Goal: Information Seeking & Learning: Learn about a topic

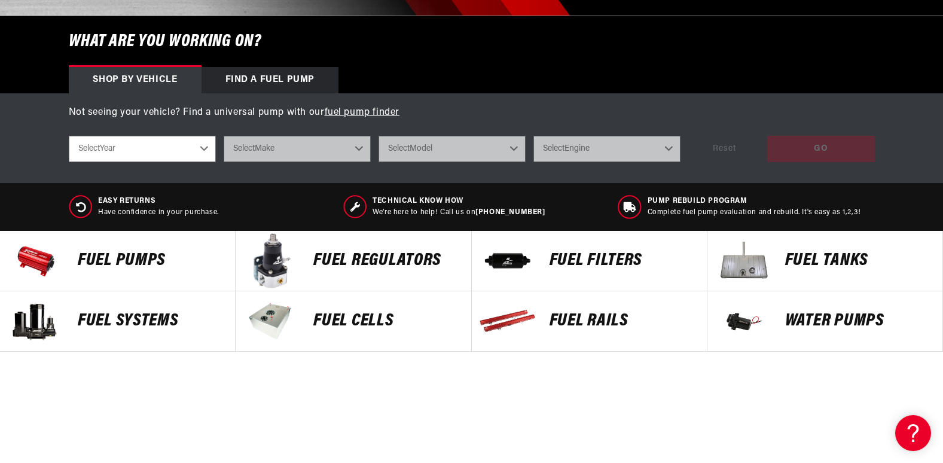
click at [134, 258] on p "Fuel Pumps" at bounding box center [150, 261] width 145 height 18
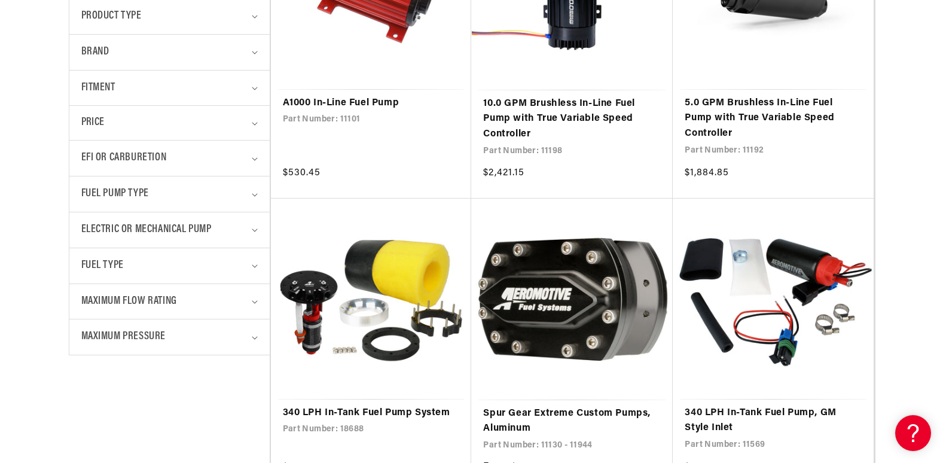
scroll to position [478, 0]
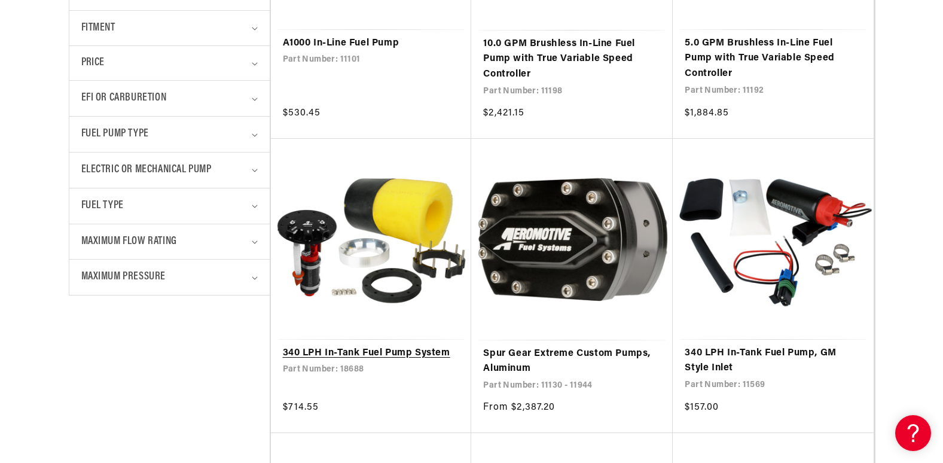
click at [369, 354] on link "340 LPH In-Tank Fuel Pump System" at bounding box center [371, 353] width 177 height 16
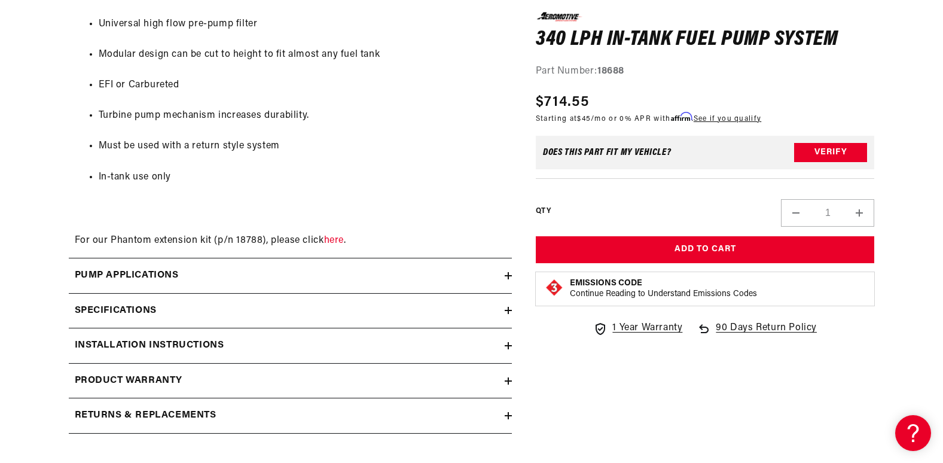
scroll to position [1315, 0]
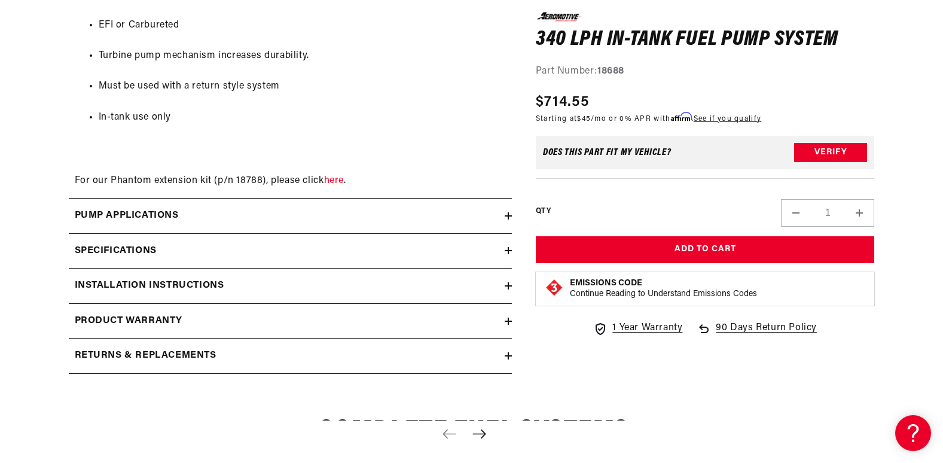
click at [509, 219] on icon at bounding box center [507, 215] width 7 height 7
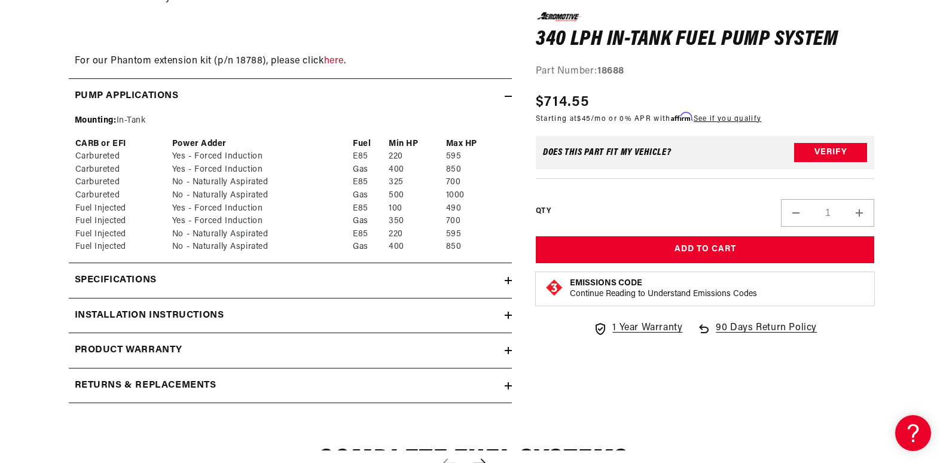
scroll to position [1375, 0]
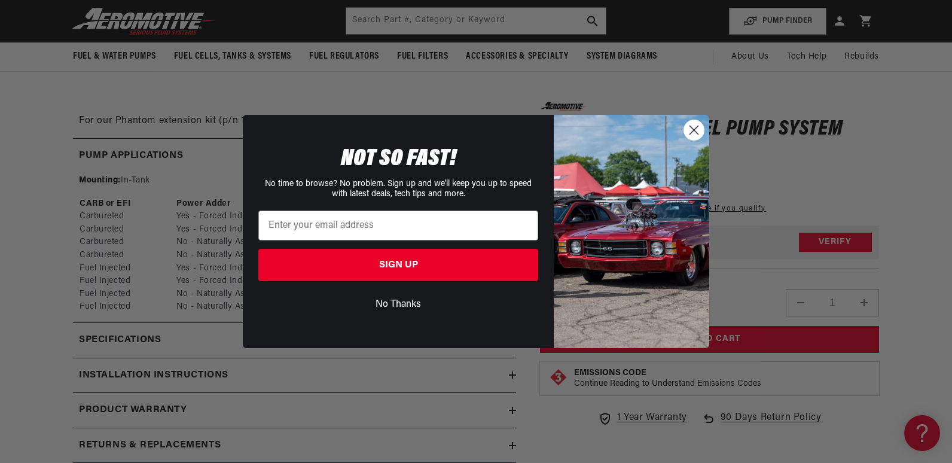
click at [695, 131] on icon "Close dialog" at bounding box center [694, 130] width 8 height 8
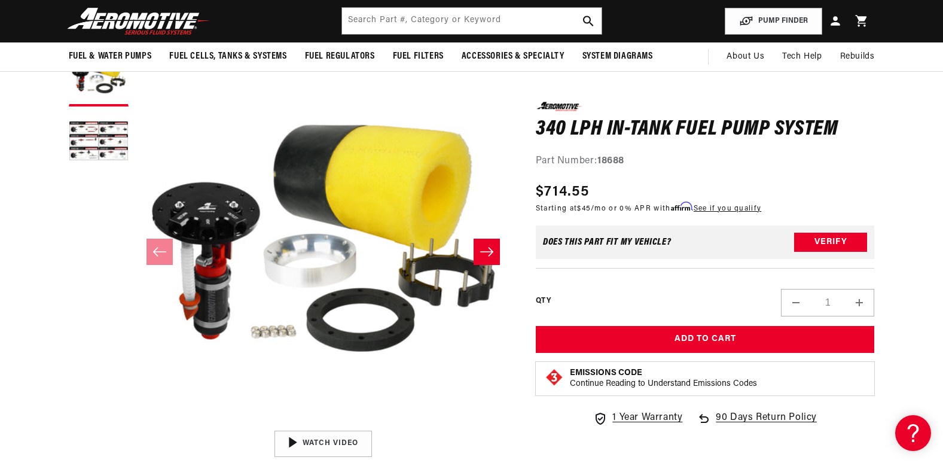
scroll to position [60, 0]
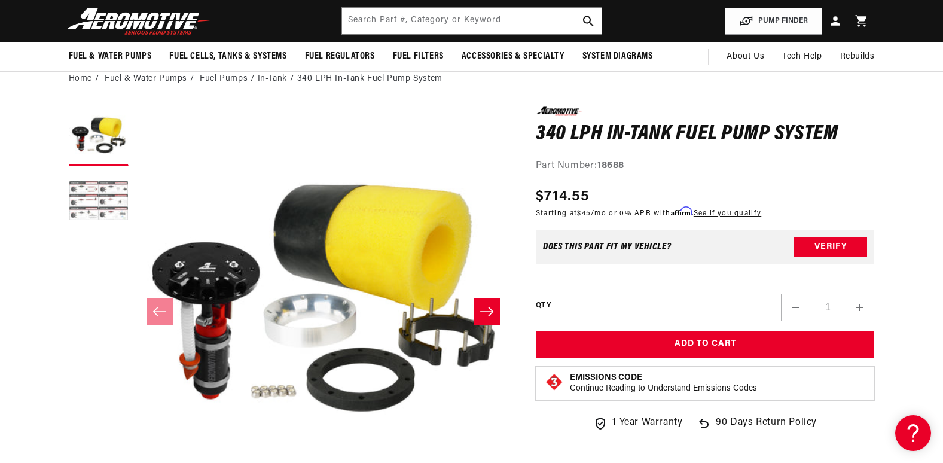
click at [106, 198] on button "Load image 2 in gallery view" at bounding box center [99, 202] width 60 height 60
